Goal: Book appointment/travel/reservation

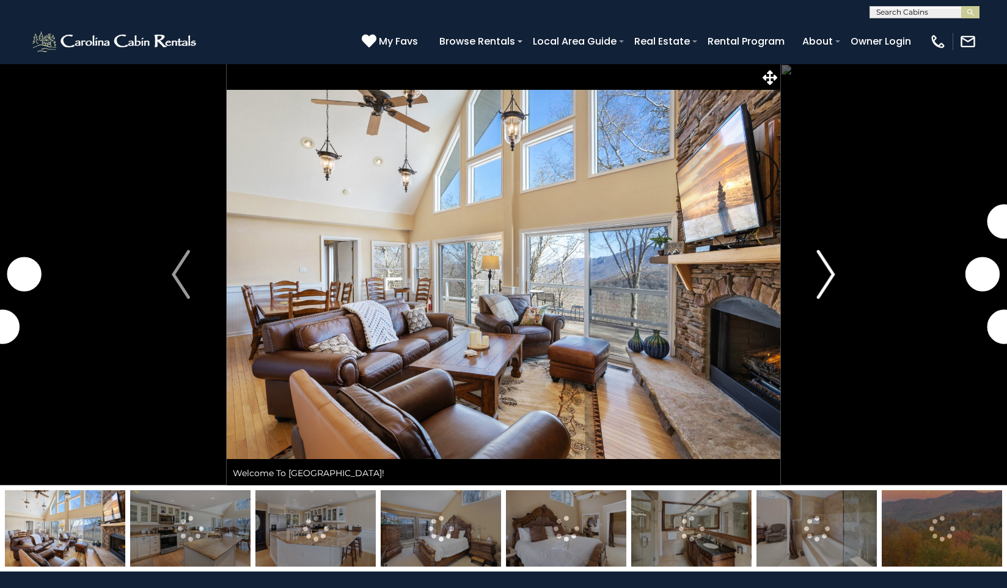
click at [822, 272] on img "Next" at bounding box center [826, 274] width 18 height 49
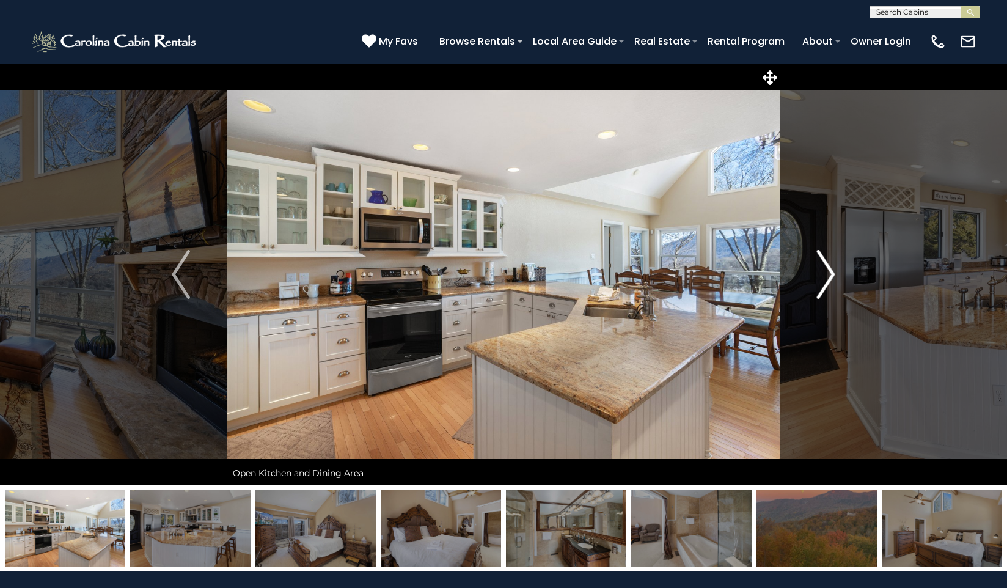
click at [825, 270] on img "Next" at bounding box center [826, 274] width 18 height 49
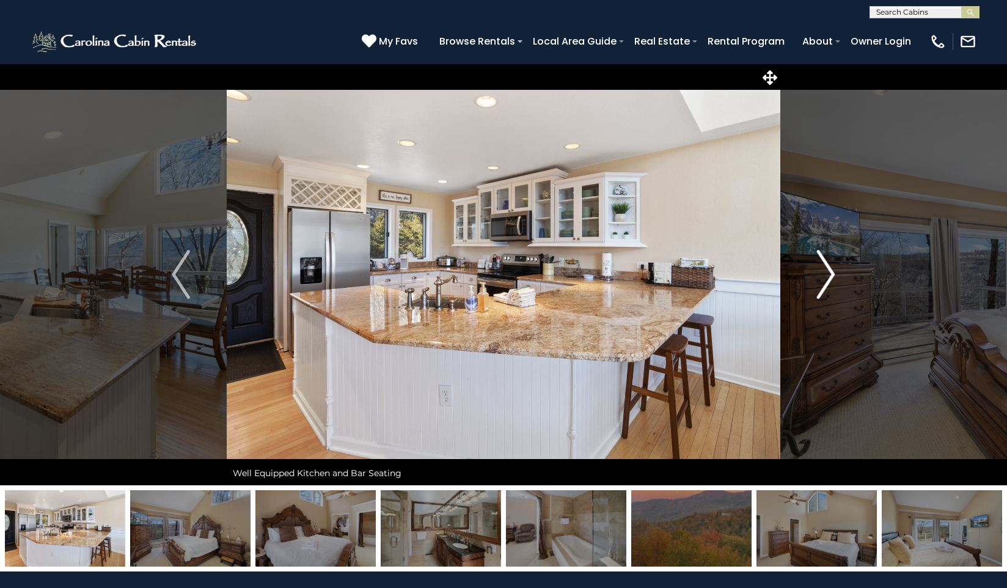
click at [825, 268] on img "Next" at bounding box center [826, 274] width 18 height 49
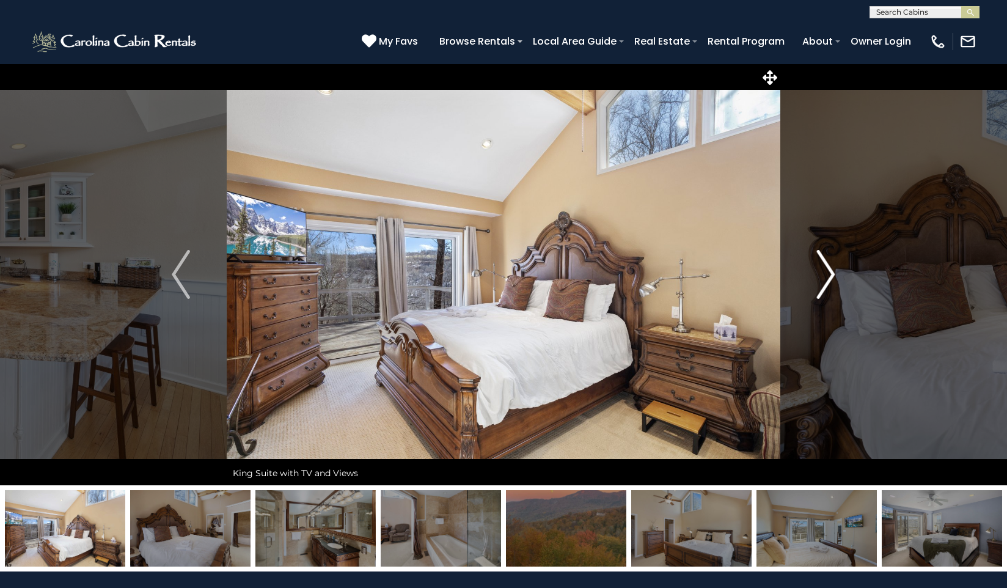
click at [825, 268] on img "Next" at bounding box center [826, 274] width 18 height 49
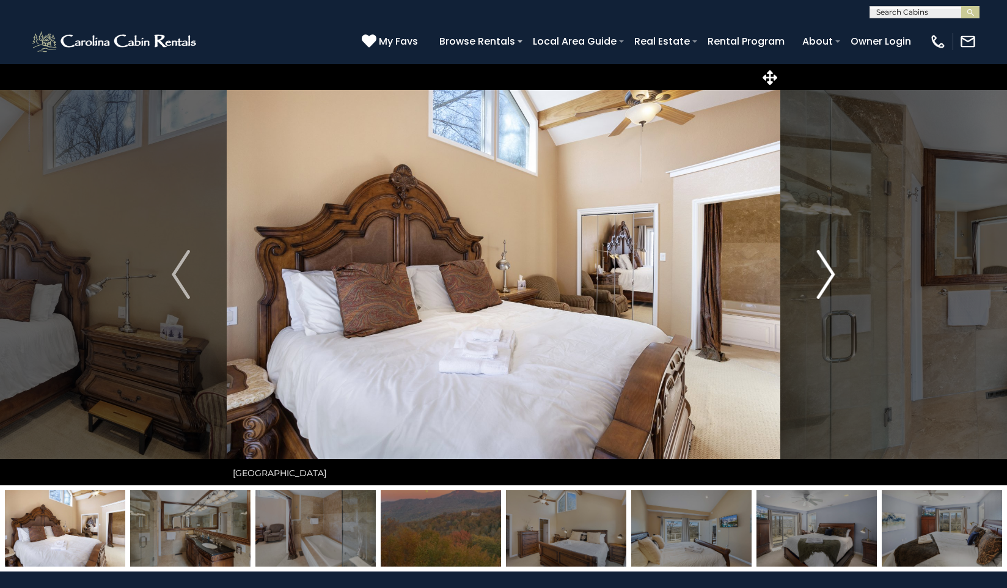
click at [825, 267] on img "Next" at bounding box center [826, 274] width 18 height 49
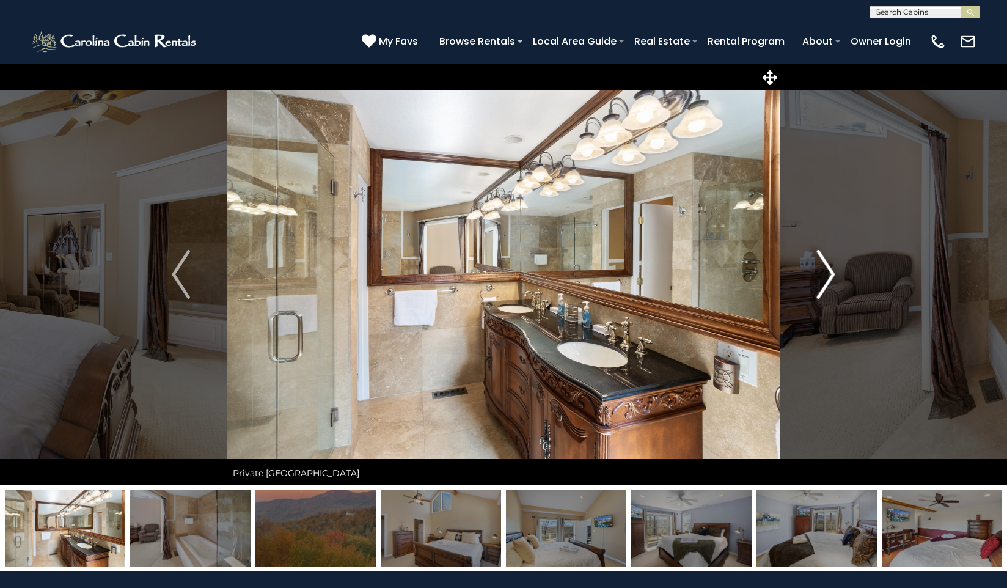
click at [825, 267] on img "Next" at bounding box center [826, 274] width 18 height 49
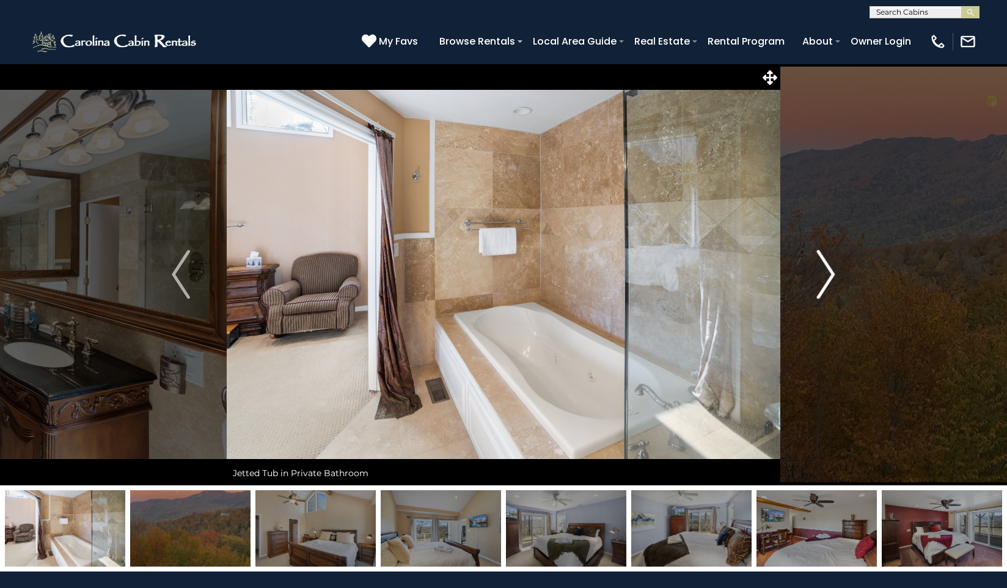
click at [825, 267] on img "Next" at bounding box center [826, 274] width 18 height 49
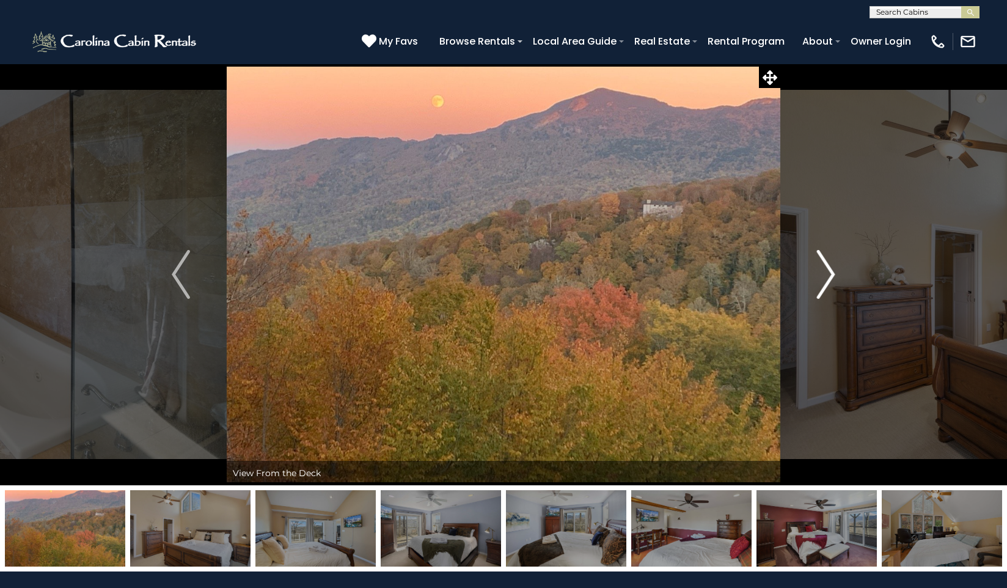
click at [825, 267] on img "Next" at bounding box center [826, 274] width 18 height 49
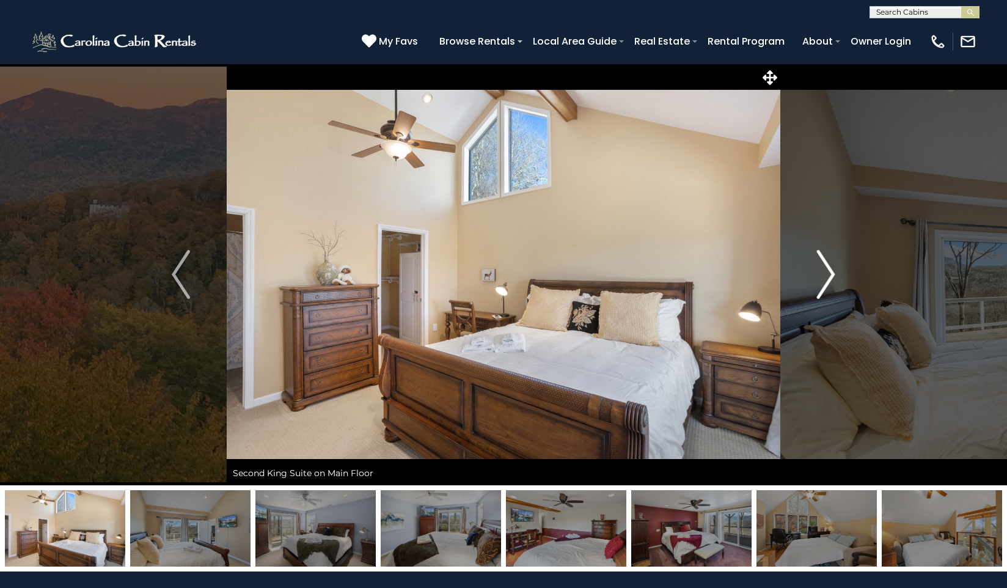
click at [825, 267] on img "Next" at bounding box center [826, 274] width 18 height 49
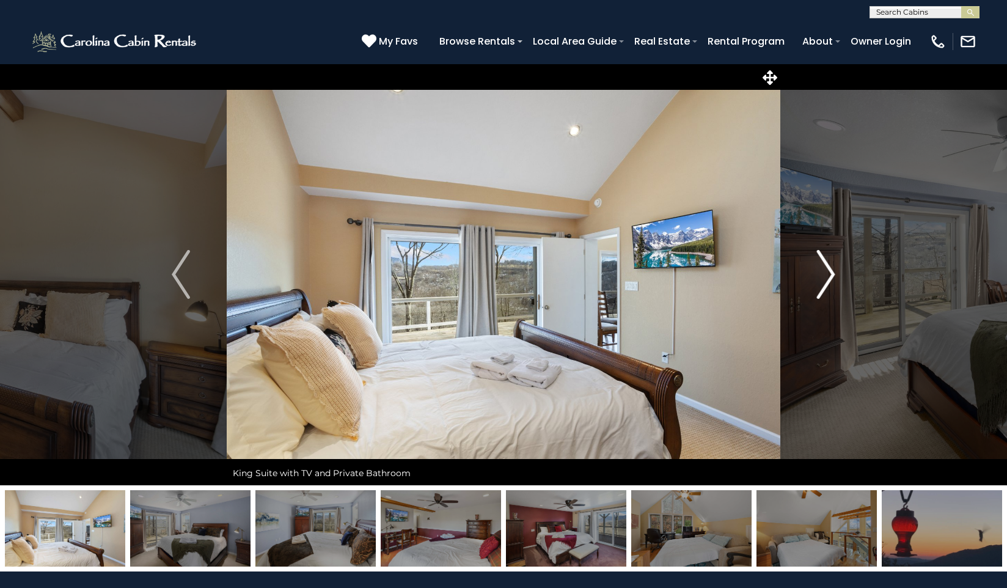
click at [825, 267] on img "Next" at bounding box center [826, 274] width 18 height 49
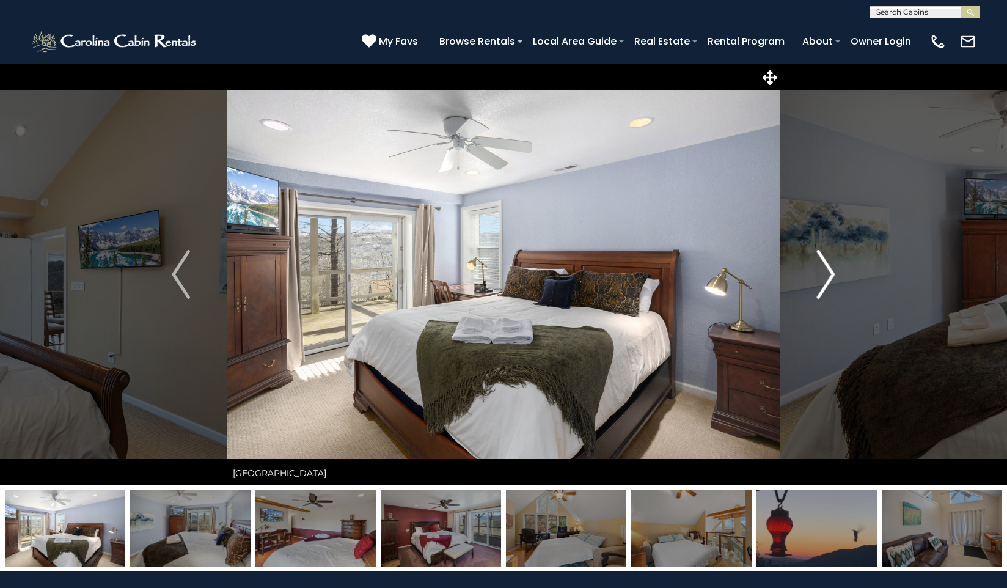
click at [825, 267] on img "Next" at bounding box center [826, 274] width 18 height 49
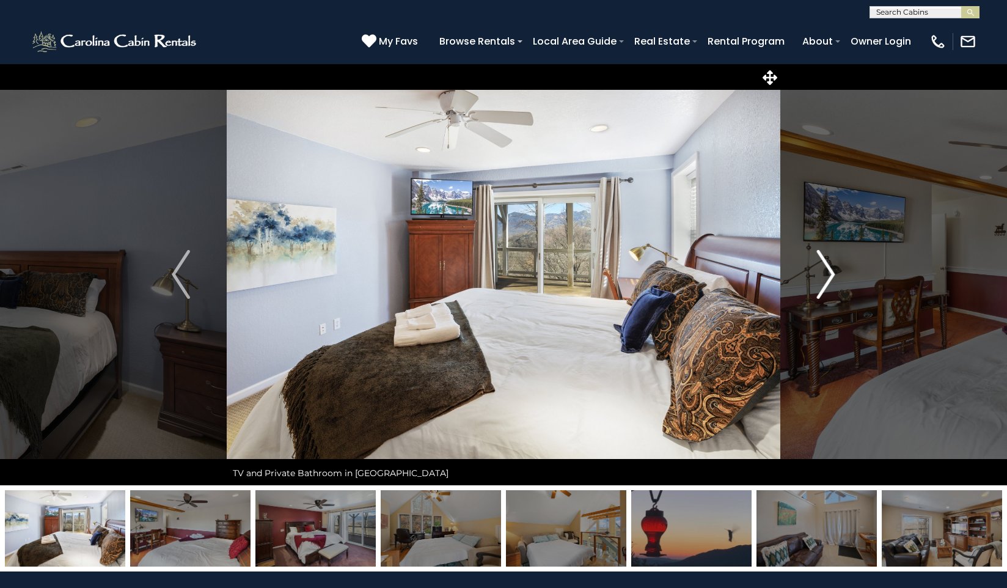
click at [825, 267] on img "Next" at bounding box center [826, 274] width 18 height 49
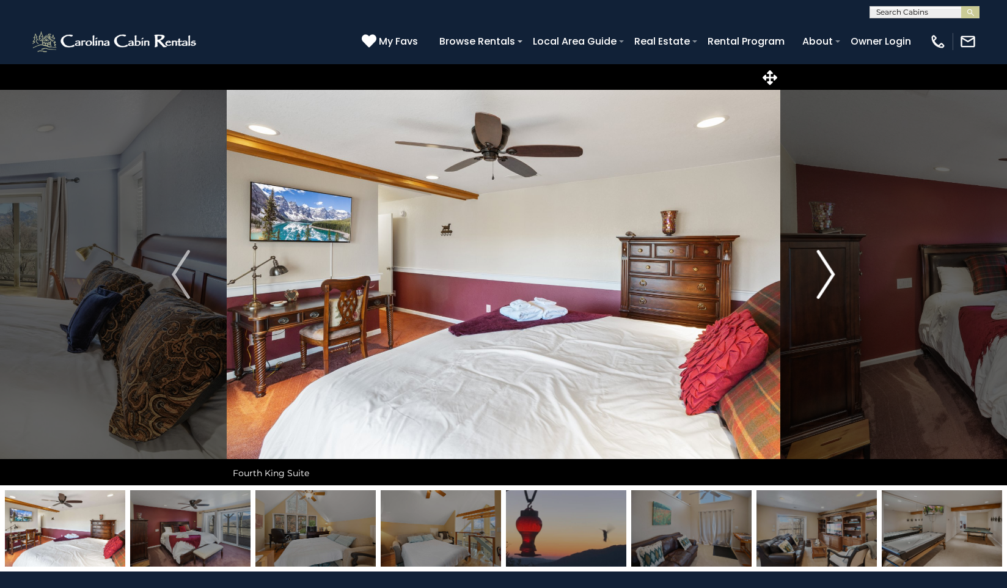
click at [825, 267] on img "Next" at bounding box center [826, 274] width 18 height 49
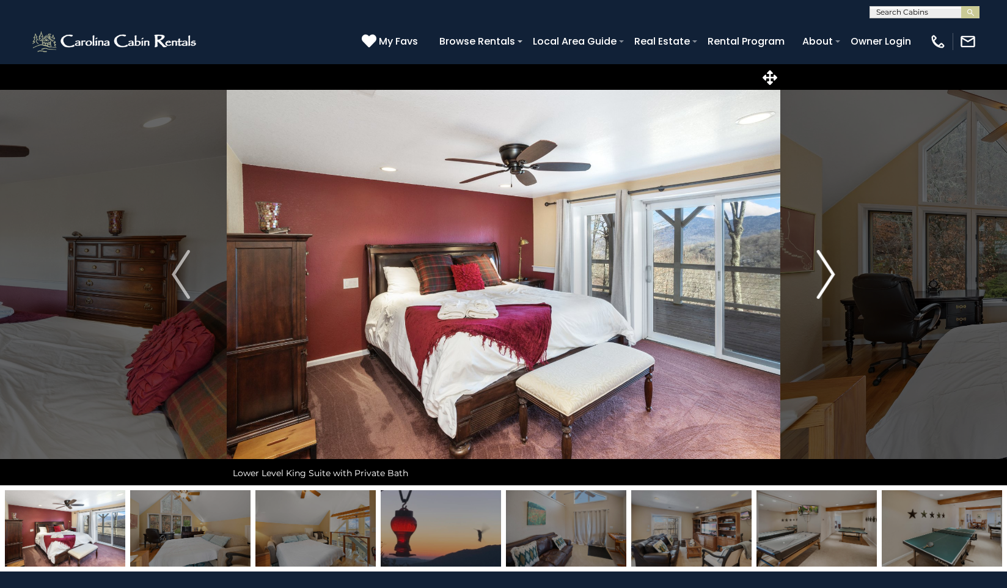
click at [825, 267] on img "Next" at bounding box center [826, 274] width 18 height 49
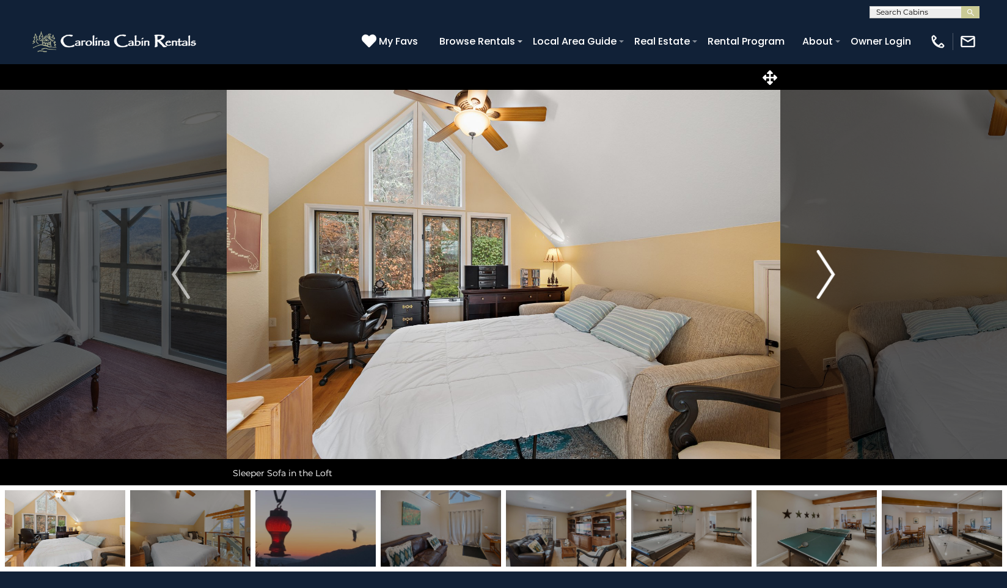
click at [825, 267] on img "Next" at bounding box center [826, 274] width 18 height 49
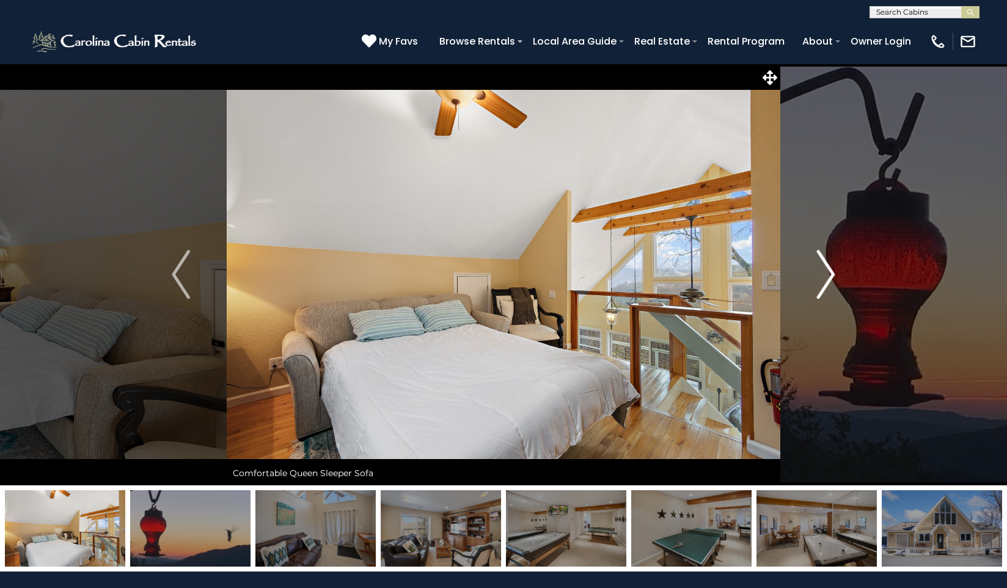
click at [825, 267] on img "Next" at bounding box center [826, 274] width 18 height 49
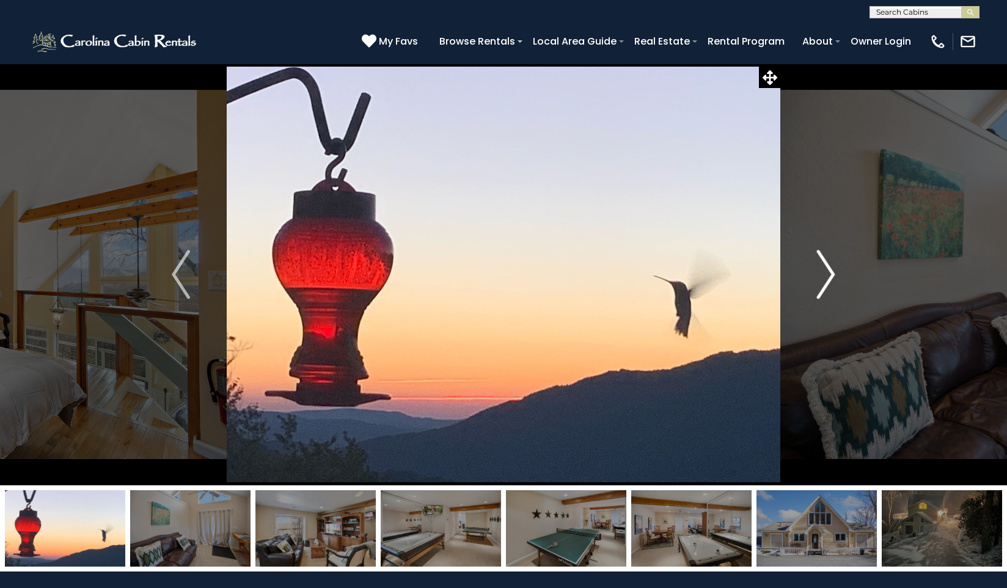
click at [825, 267] on img "Next" at bounding box center [826, 274] width 18 height 49
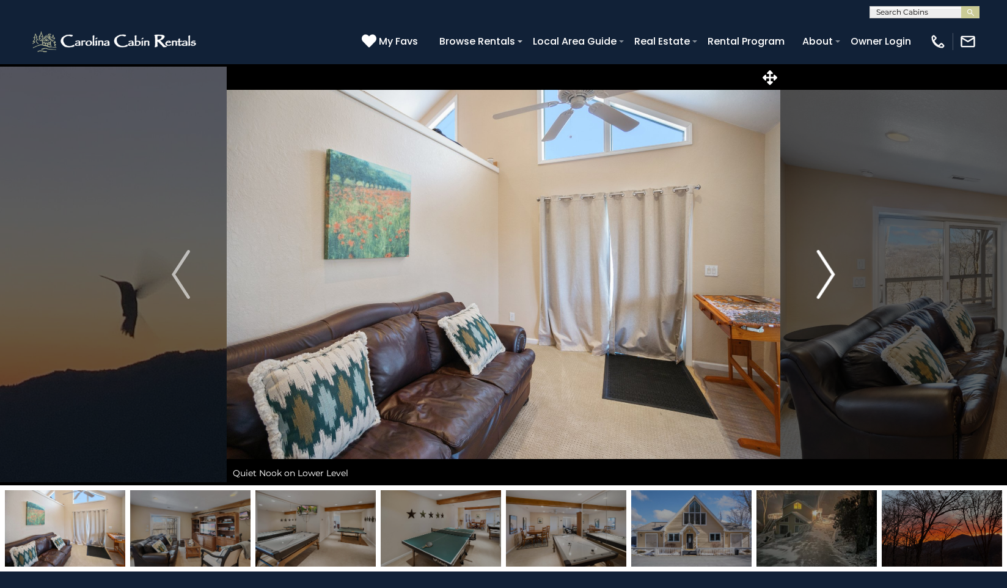
click at [825, 267] on img "Next" at bounding box center [826, 274] width 18 height 49
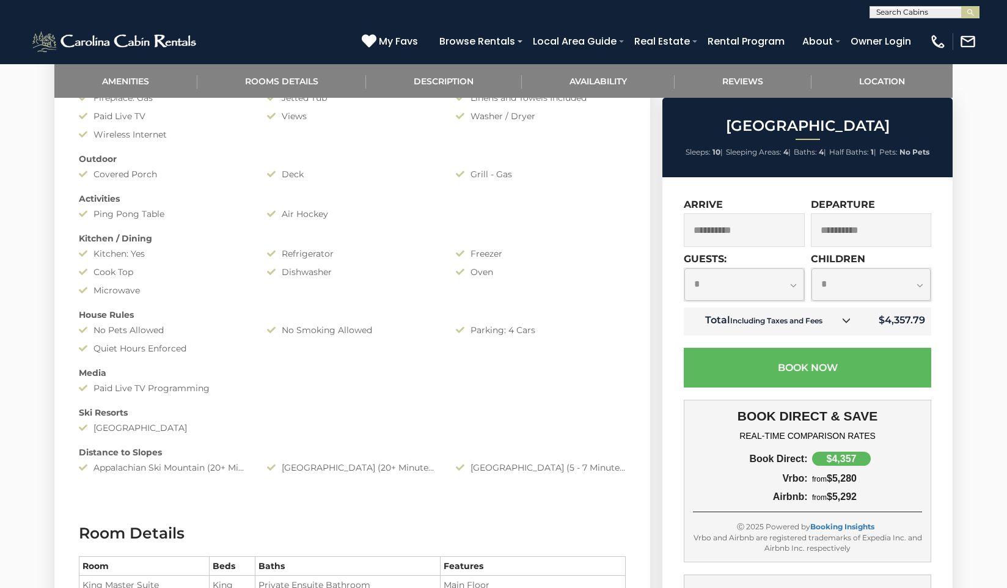
scroll to position [695, 0]
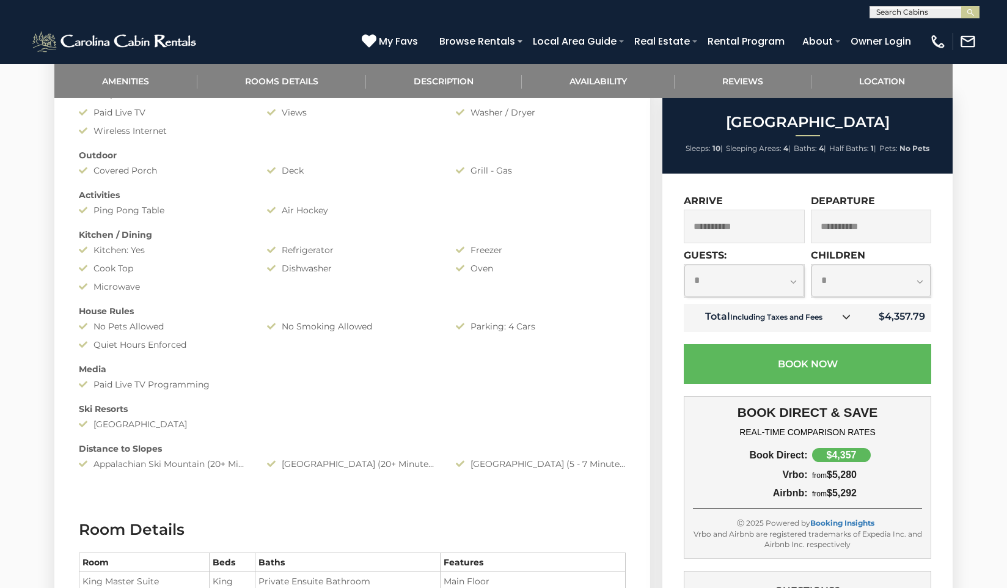
click at [750, 233] on input "**********" at bounding box center [744, 227] width 121 height 34
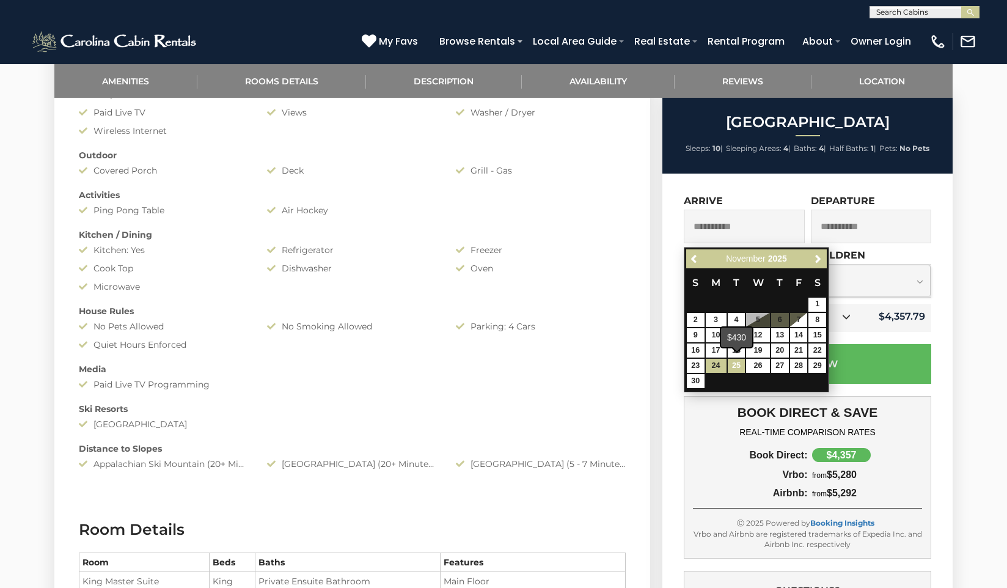
click at [739, 360] on link "25" at bounding box center [737, 366] width 18 height 14
type input "**********"
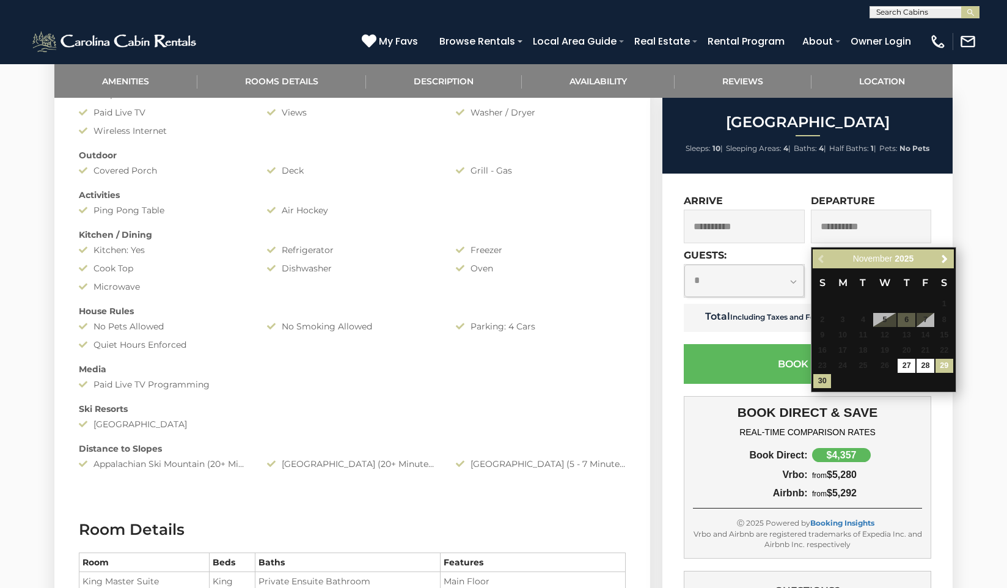
click at [944, 362] on link "29" at bounding box center [944, 366] width 18 height 14
type input "**********"
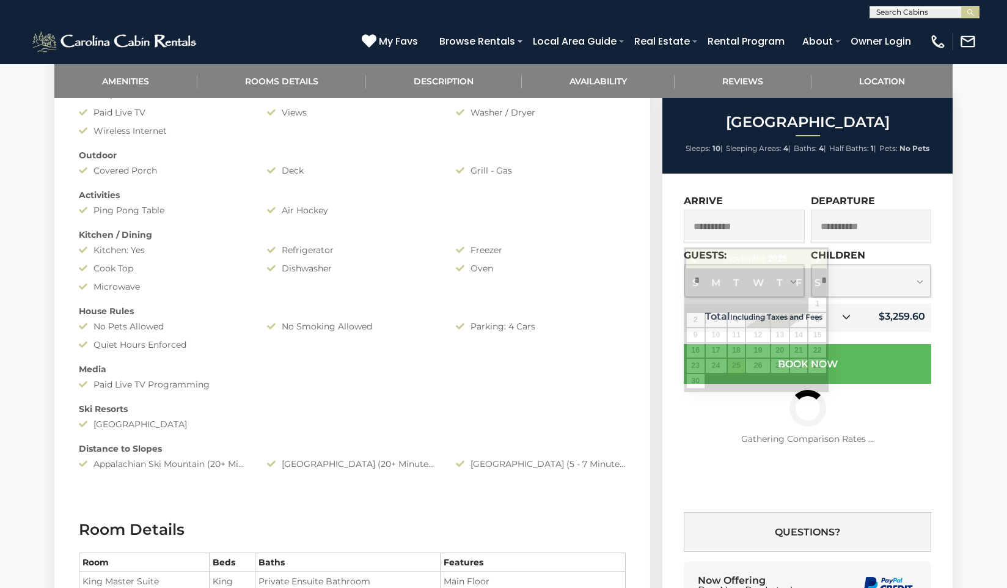
click at [782, 236] on input "**********" at bounding box center [744, 227] width 121 height 34
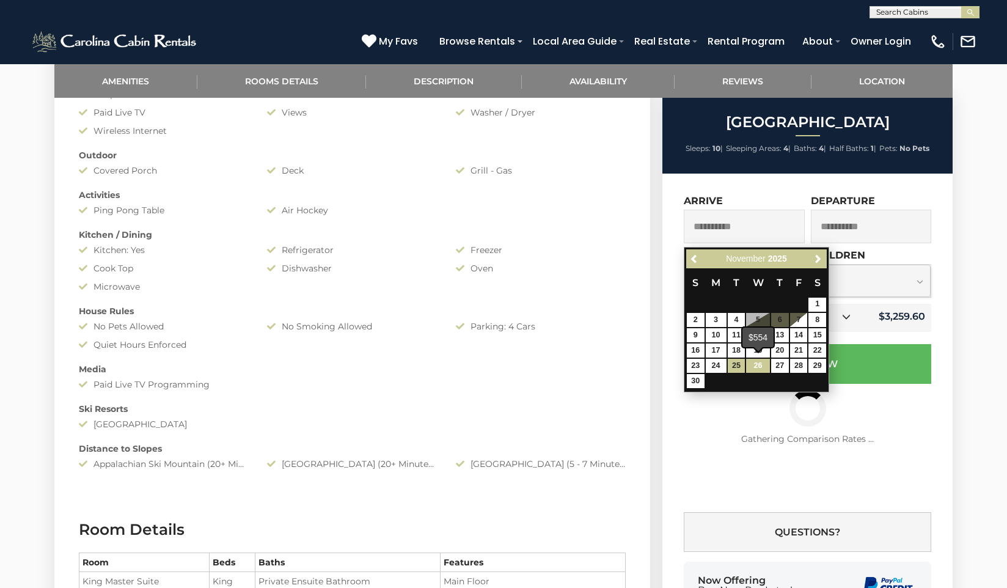
click at [761, 362] on link "26" at bounding box center [757, 366] width 23 height 14
type input "**********"
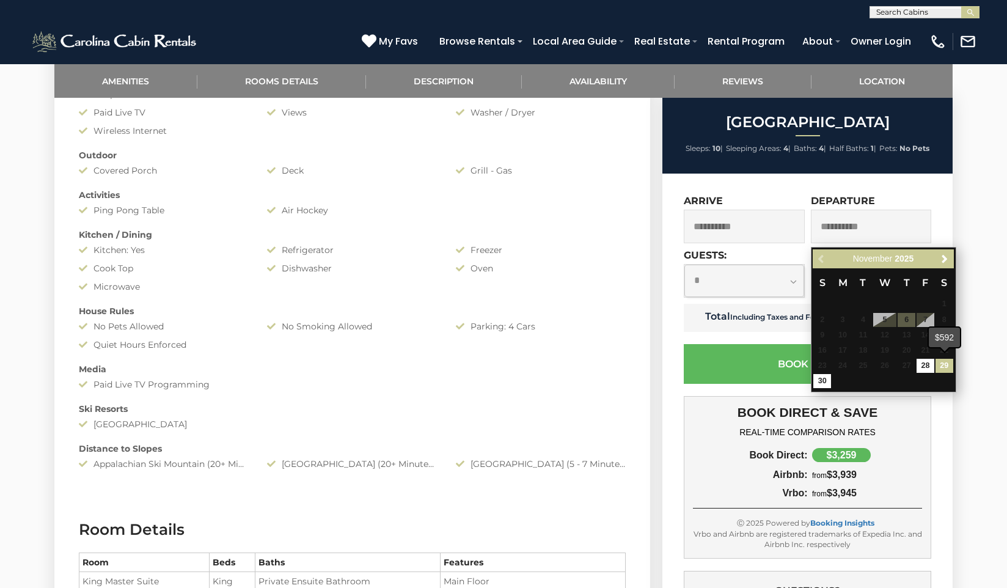
click at [942, 362] on link "29" at bounding box center [944, 366] width 18 height 14
type input "**********"
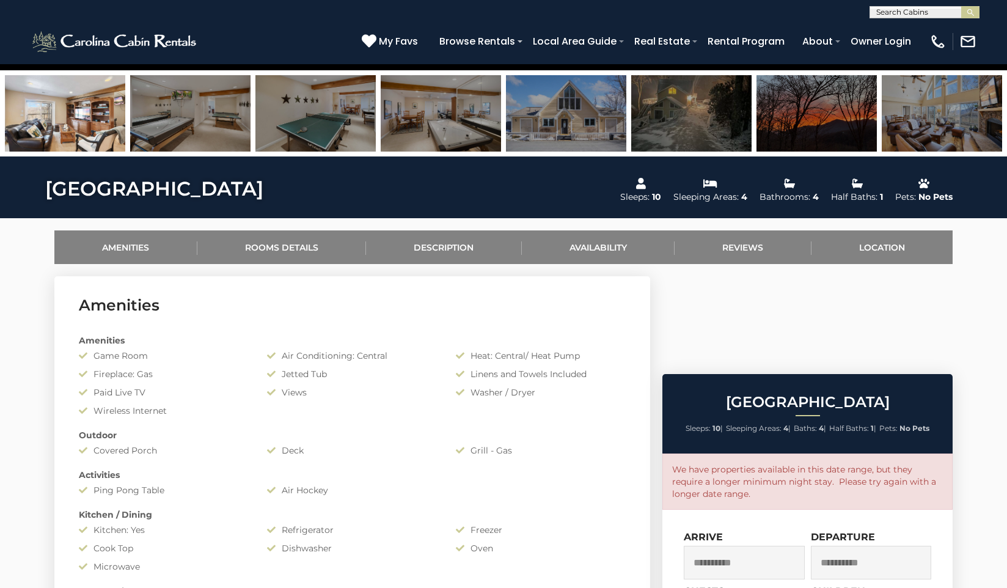
scroll to position [315, 0]
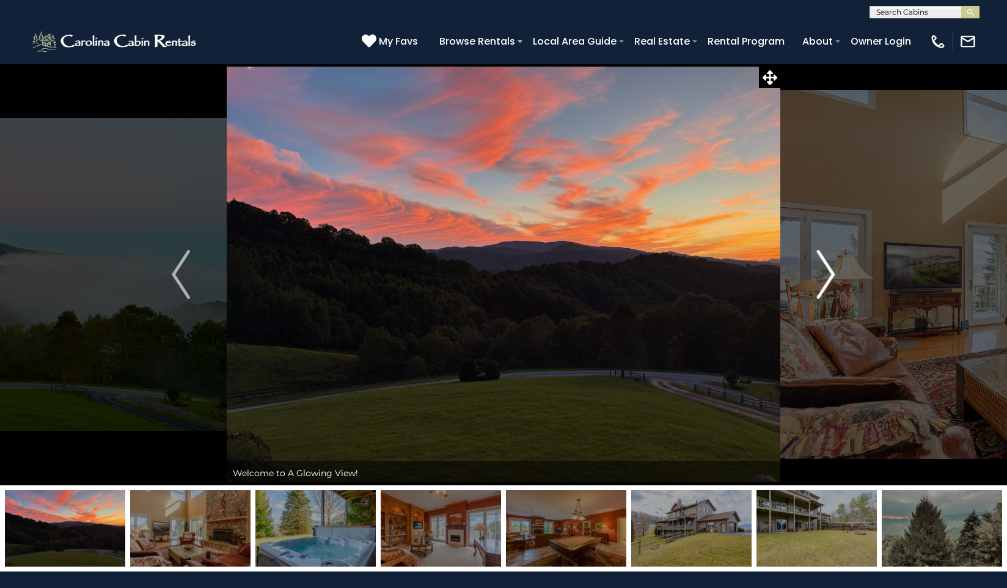
click at [825, 290] on img "Next" at bounding box center [826, 274] width 18 height 49
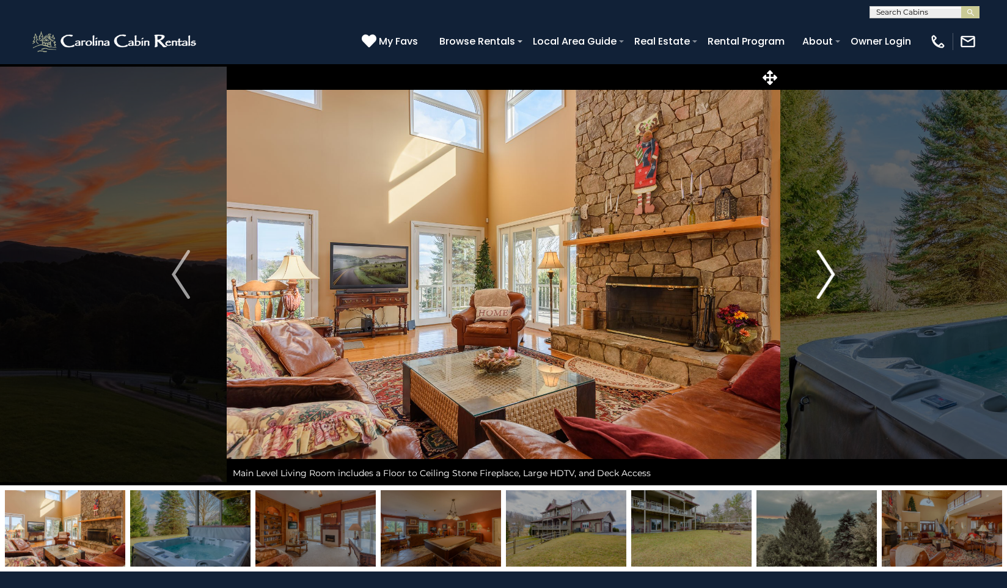
click at [833, 280] on img "Next" at bounding box center [826, 274] width 18 height 49
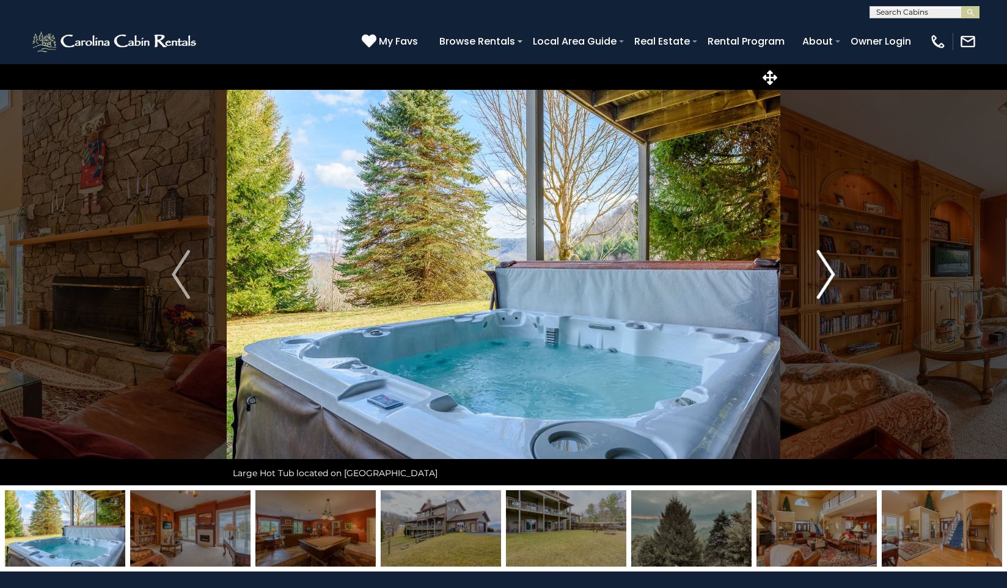
click at [833, 280] on img "Next" at bounding box center [826, 274] width 18 height 49
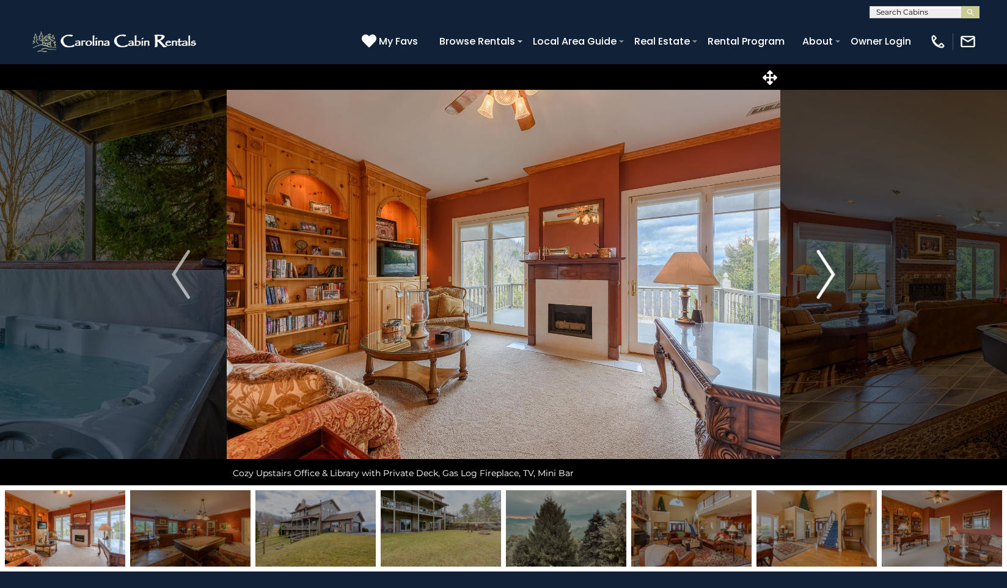
click at [833, 280] on img "Next" at bounding box center [826, 274] width 18 height 49
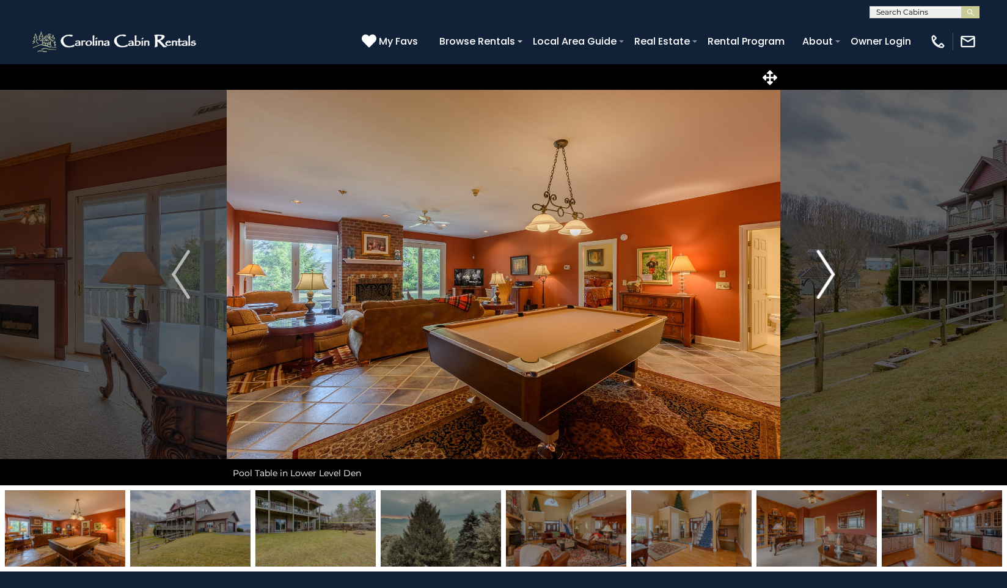
click at [833, 280] on img "Next" at bounding box center [826, 274] width 18 height 49
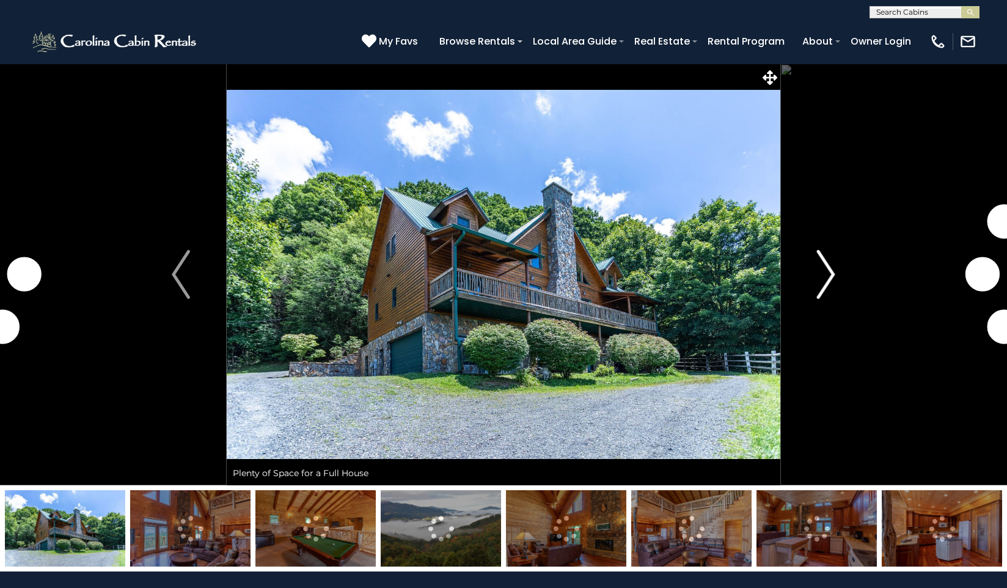
click at [833, 278] on img "Next" at bounding box center [826, 274] width 18 height 49
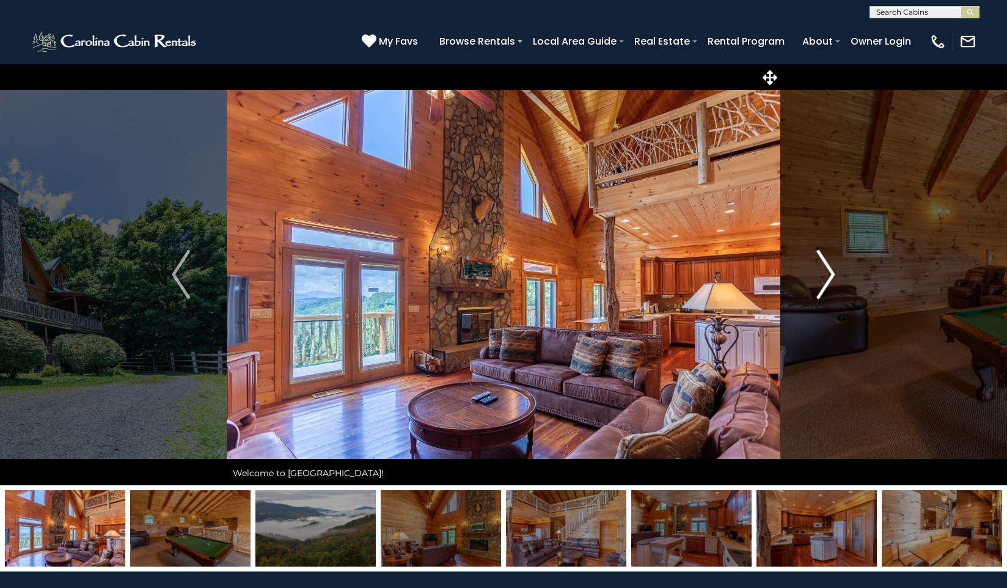
click at [832, 278] on img "Next" at bounding box center [826, 274] width 18 height 49
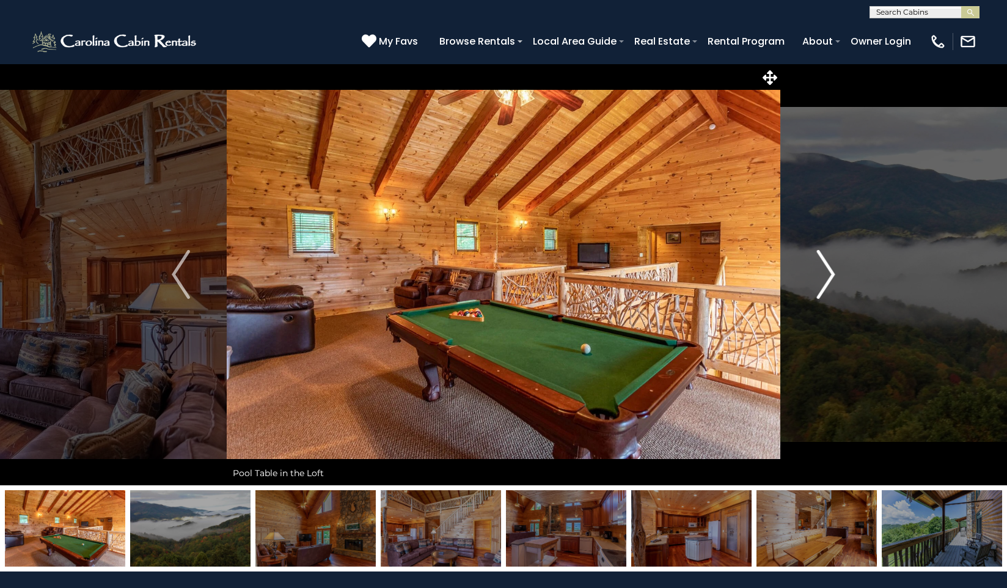
click at [832, 278] on img "Next" at bounding box center [826, 274] width 18 height 49
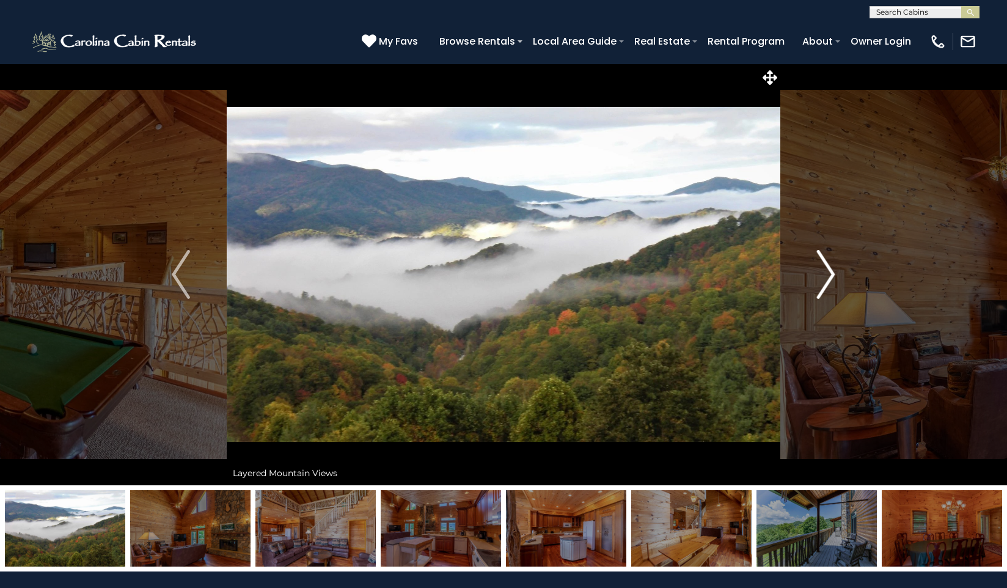
click at [832, 278] on img "Next" at bounding box center [826, 274] width 18 height 49
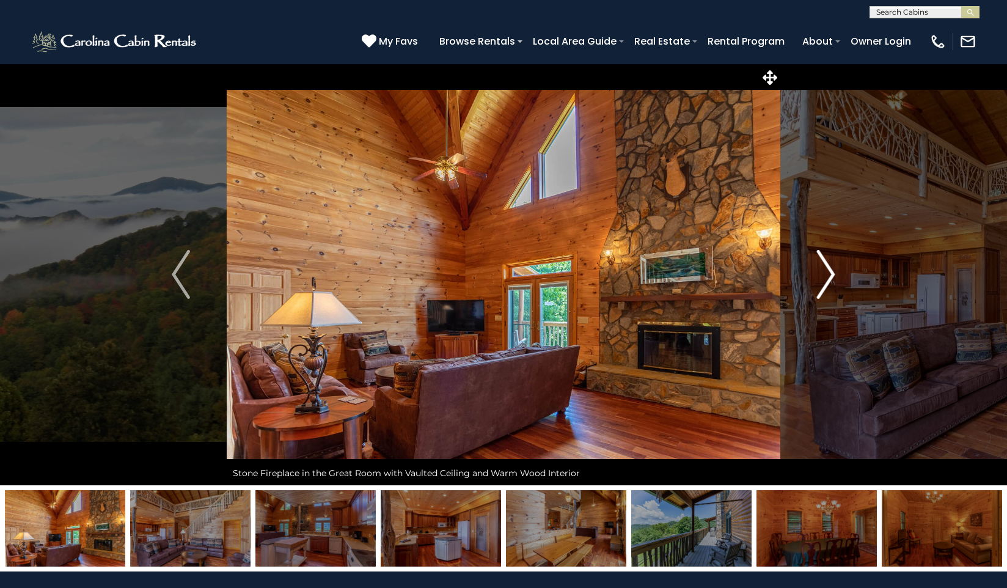
click at [832, 278] on img "Next" at bounding box center [826, 274] width 18 height 49
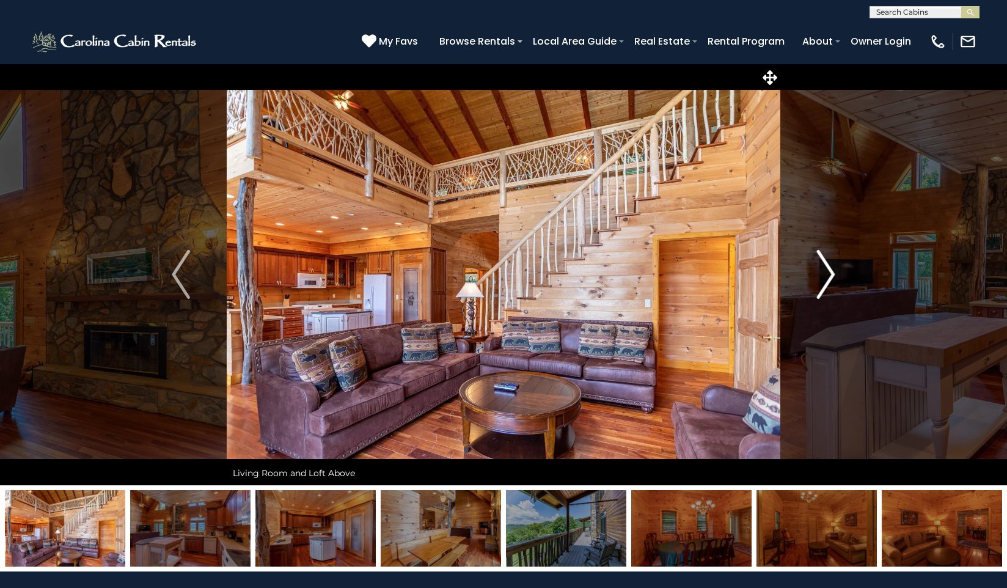
click at [832, 278] on img "Next" at bounding box center [826, 274] width 18 height 49
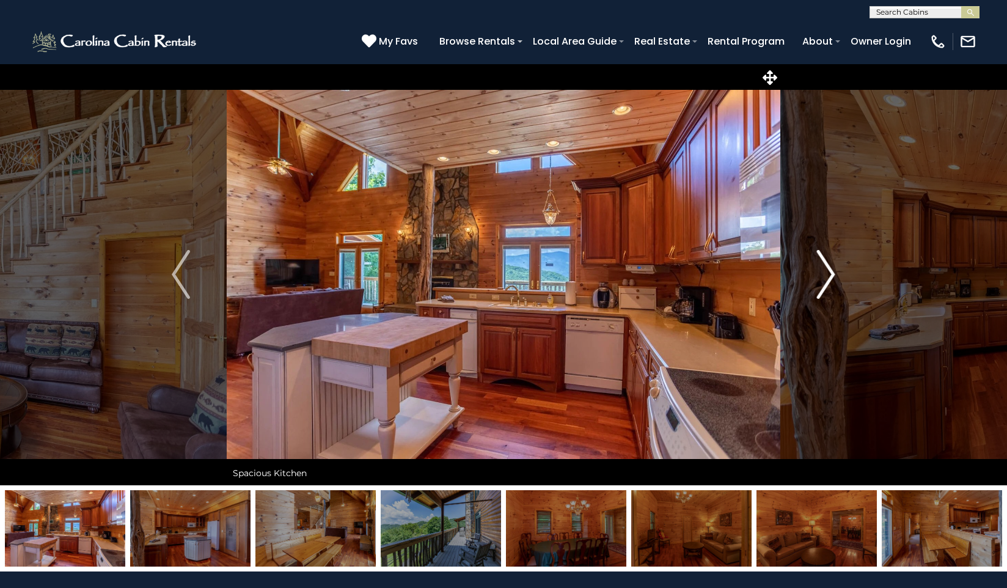
click at [832, 278] on img "Next" at bounding box center [826, 274] width 18 height 49
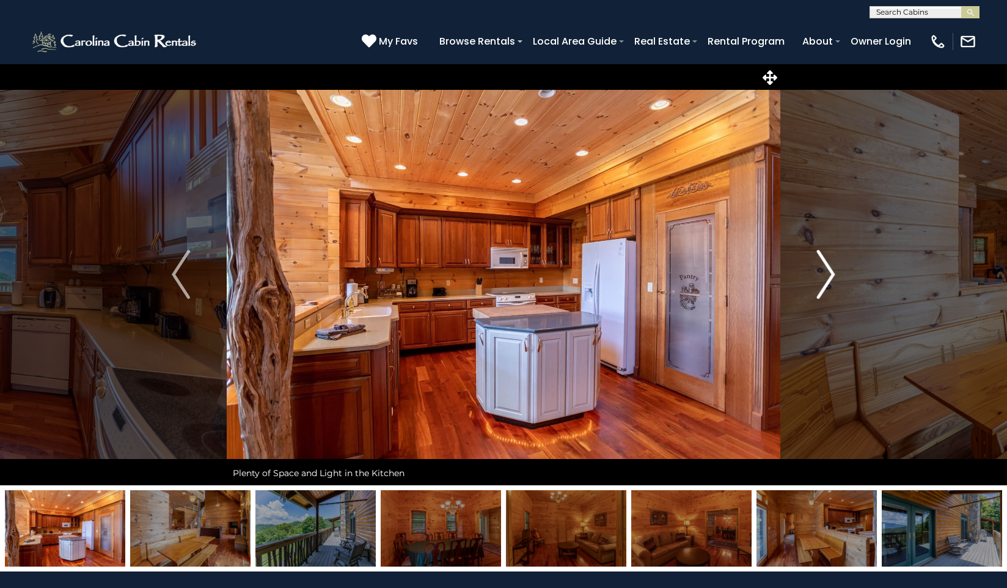
click at [828, 277] on img "Next" at bounding box center [826, 274] width 18 height 49
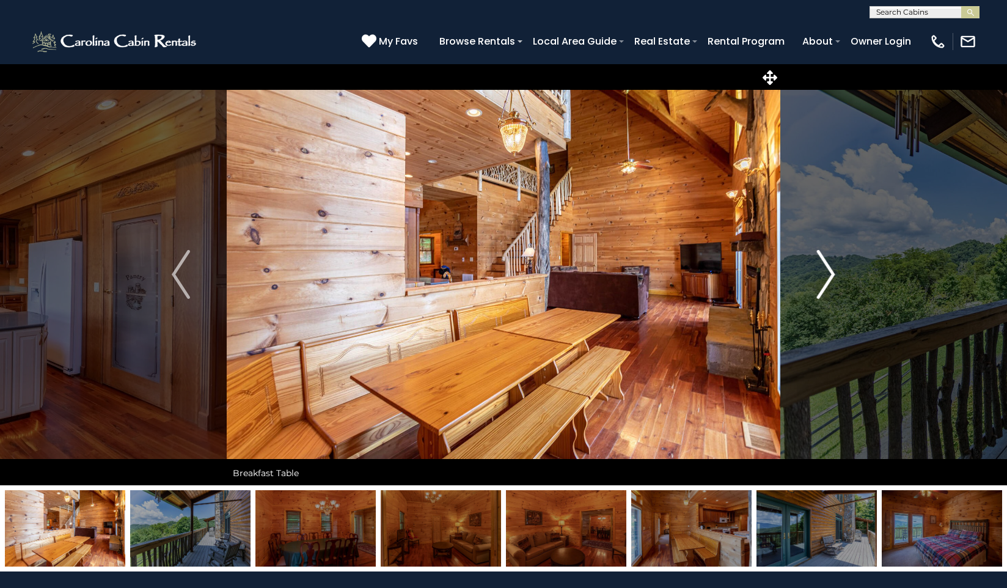
click at [828, 277] on img "Next" at bounding box center [826, 274] width 18 height 49
